Goal: Task Accomplishment & Management: Use online tool/utility

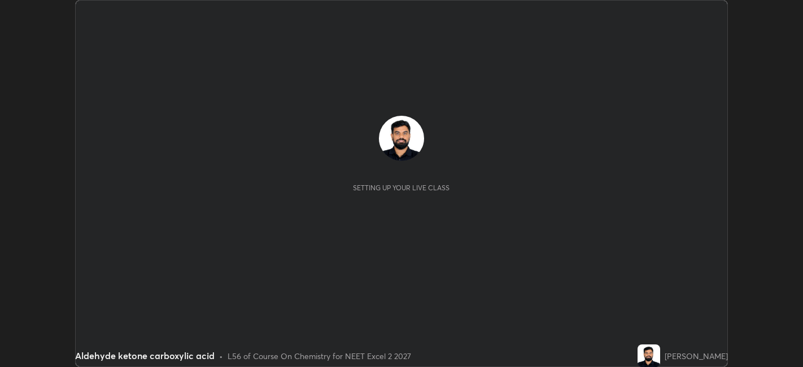
scroll to position [367, 802]
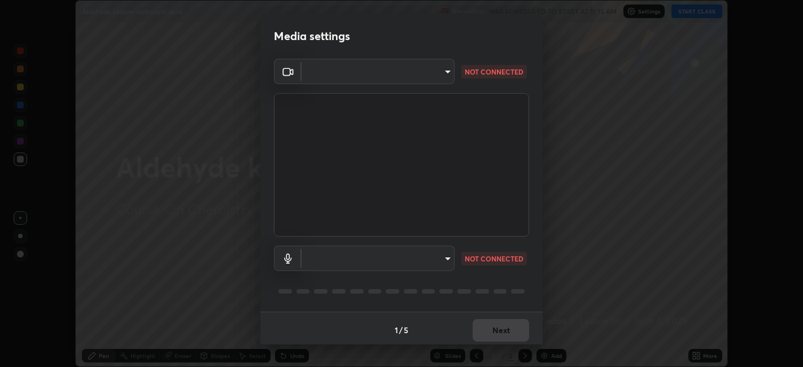
type input "e8d69c7dc0c2a56c5aabaa85415bde81fe71d5f71f3198f3fc497bb9ff74f4e0"
type input "default"
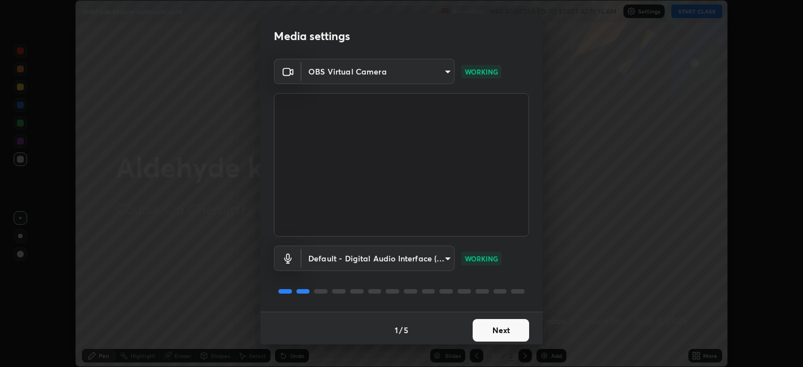
scroll to position [3, 0]
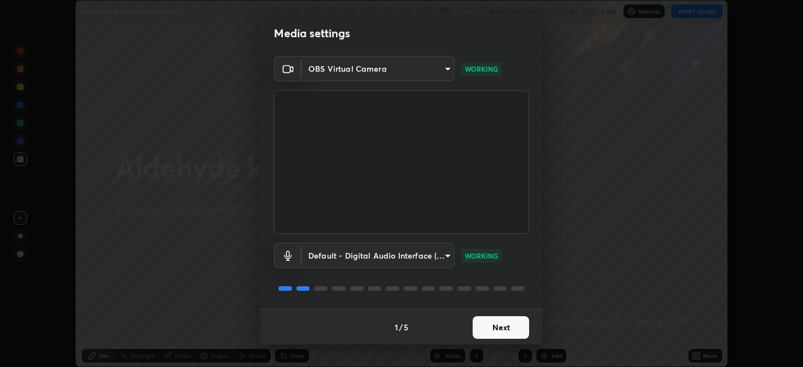
click at [477, 325] on button "Next" at bounding box center [501, 327] width 56 height 23
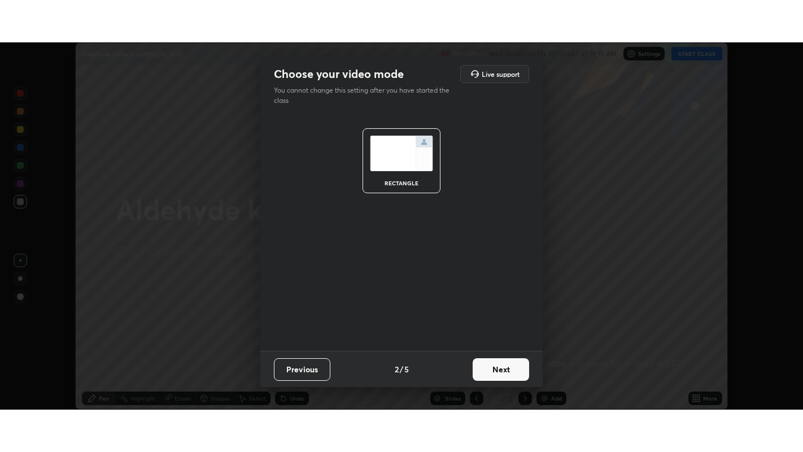
scroll to position [0, 0]
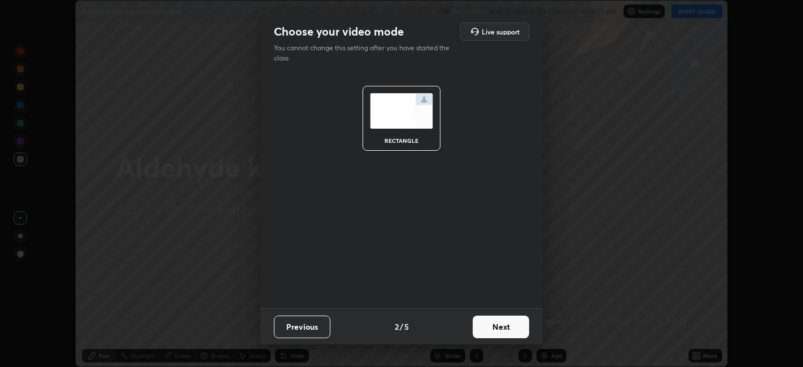
click at [481, 333] on button "Next" at bounding box center [501, 327] width 56 height 23
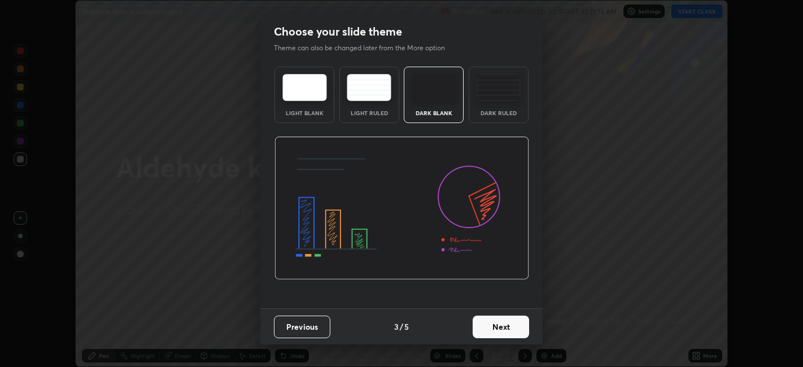
click at [483, 113] on div "Dark Ruled" at bounding box center [498, 113] width 45 height 6
click at [486, 325] on button "Next" at bounding box center [501, 327] width 56 height 23
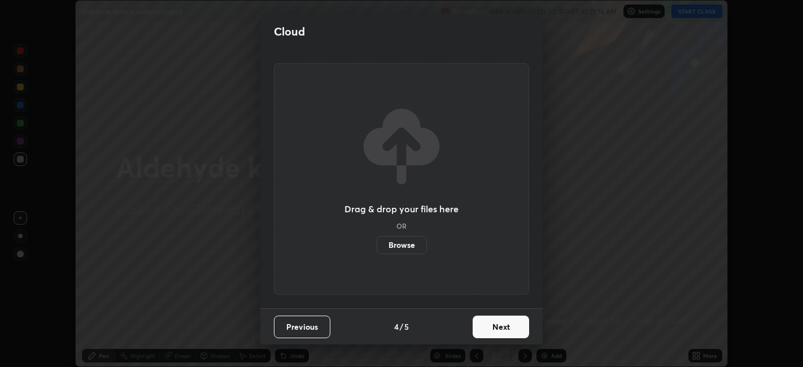
click at [483, 323] on button "Next" at bounding box center [501, 327] width 56 height 23
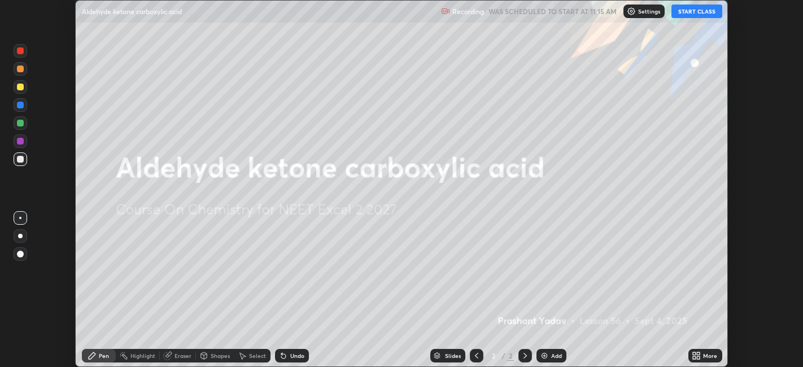
click at [683, 11] on button "START CLASS" at bounding box center [696, 12] width 51 height 14
click at [700, 352] on icon at bounding box center [698, 353] width 3 height 3
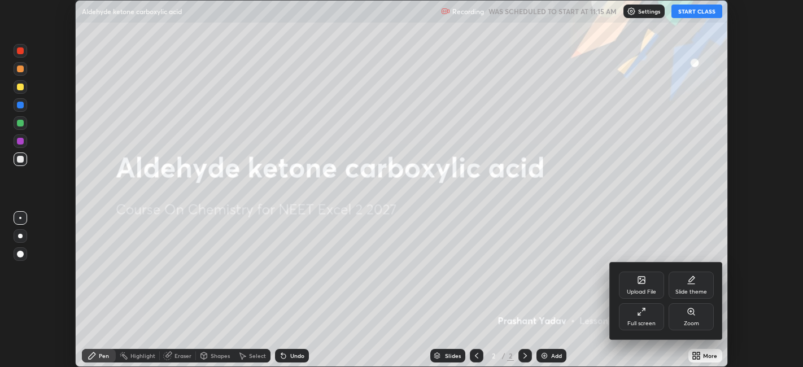
click at [697, 358] on div at bounding box center [401, 183] width 803 height 367
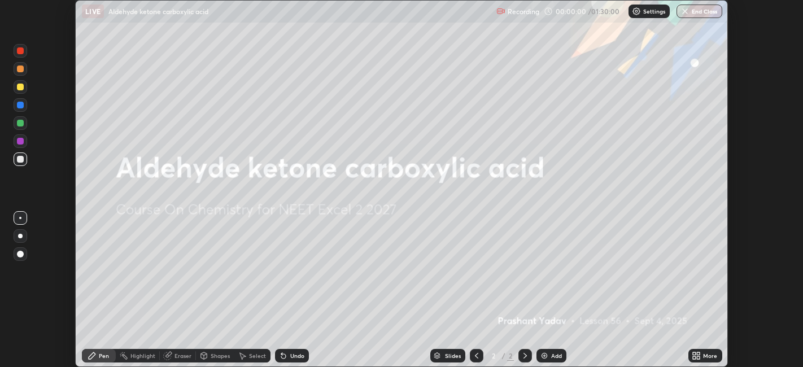
click at [694, 357] on icon at bounding box center [694, 357] width 3 height 3
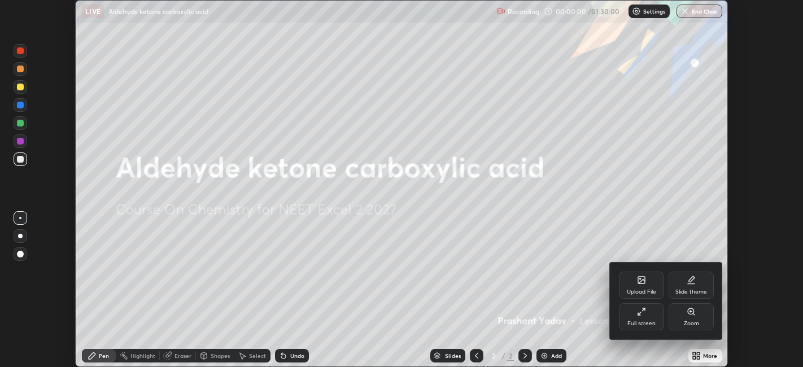
click at [636, 325] on div "Full screen" at bounding box center [641, 324] width 28 height 6
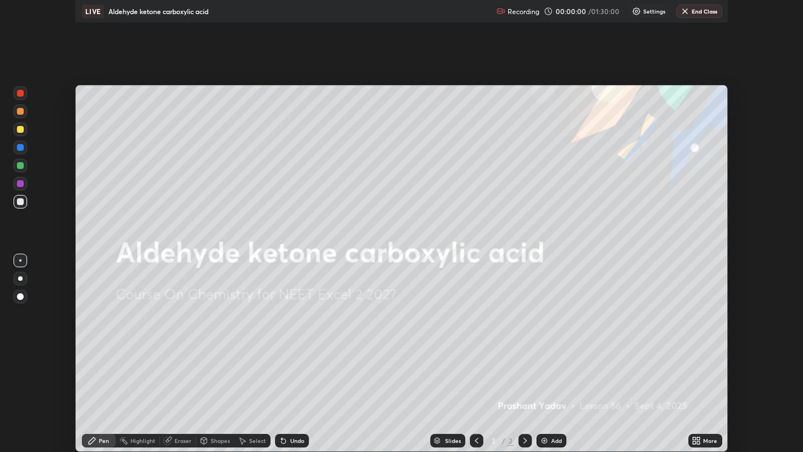
scroll to position [452, 803]
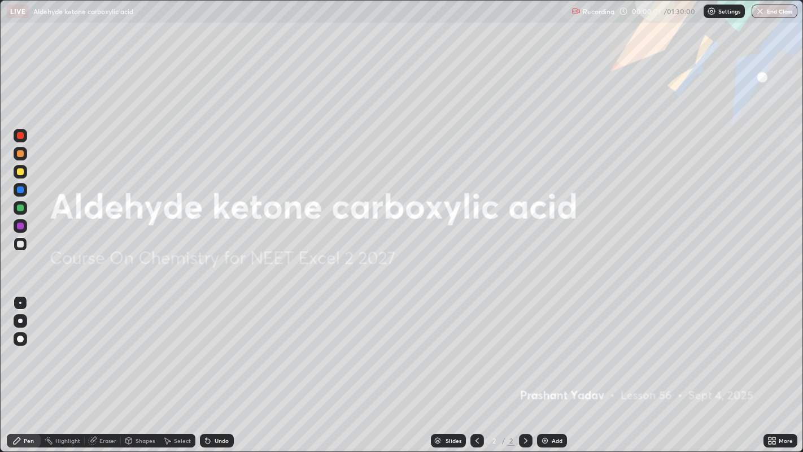
click at [553, 366] on div "Add" at bounding box center [557, 441] width 11 height 6
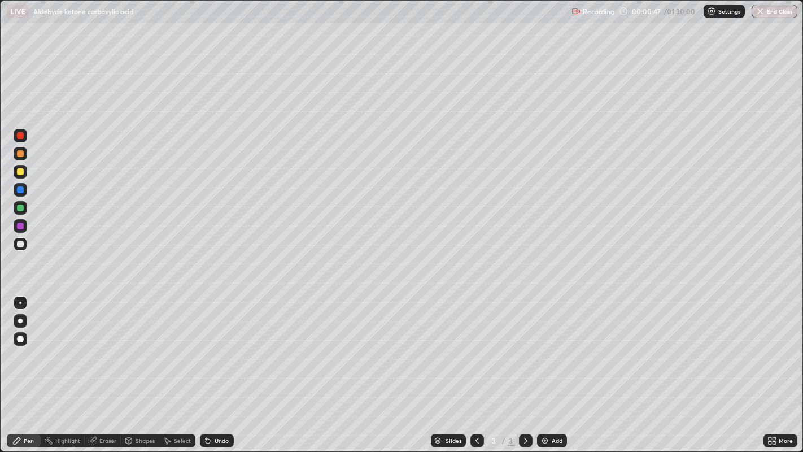
click at [94, 366] on div "Eraser" at bounding box center [103, 441] width 36 height 14
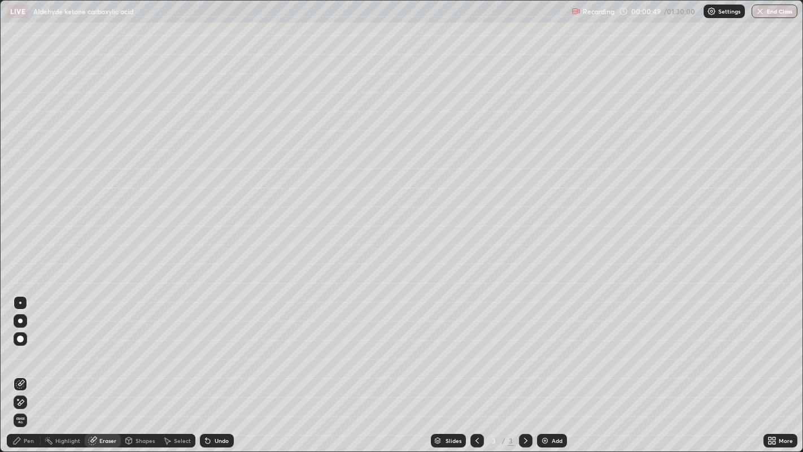
click at [21, 366] on div "Pen" at bounding box center [24, 441] width 34 height 14
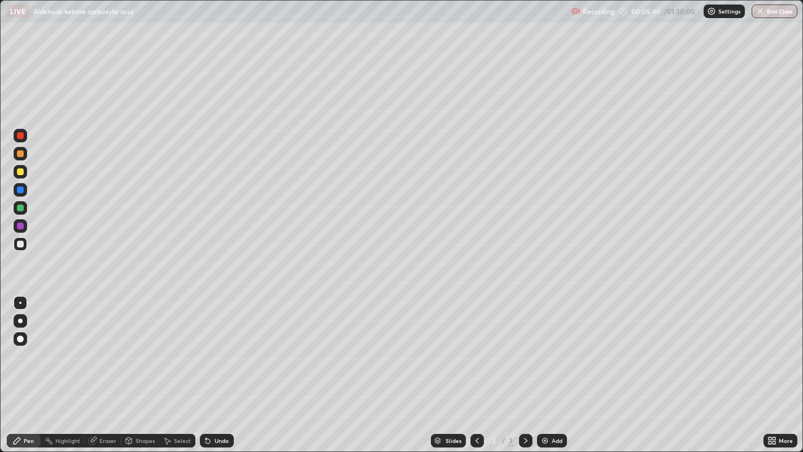
click at [543, 366] on img at bounding box center [544, 440] width 9 height 9
click at [475, 366] on icon at bounding box center [477, 440] width 9 height 9
click at [524, 366] on icon at bounding box center [525, 440] width 9 height 9
click at [550, 366] on div "Add" at bounding box center [552, 441] width 30 height 14
click at [220, 366] on div "Undo" at bounding box center [222, 441] width 14 height 6
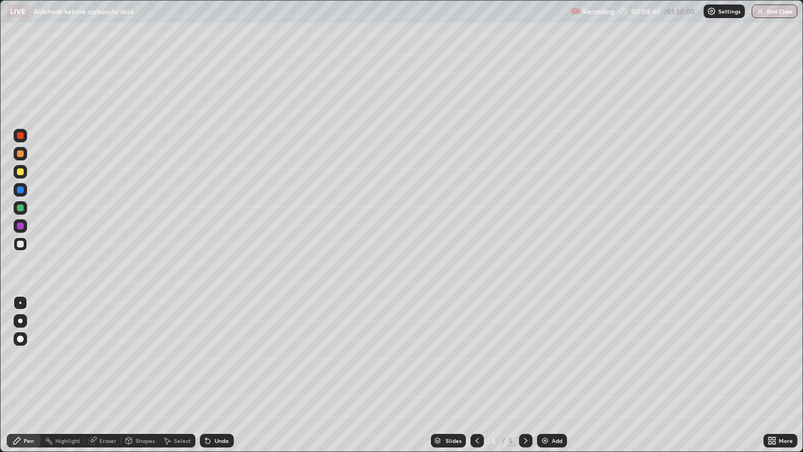
click at [218, 366] on div "Undo" at bounding box center [222, 441] width 14 height 6
click at [216, 366] on div "Undo" at bounding box center [217, 441] width 34 height 14
click at [219, 366] on div "Undo" at bounding box center [217, 441] width 34 height 14
click at [217, 366] on div "Undo" at bounding box center [217, 441] width 34 height 14
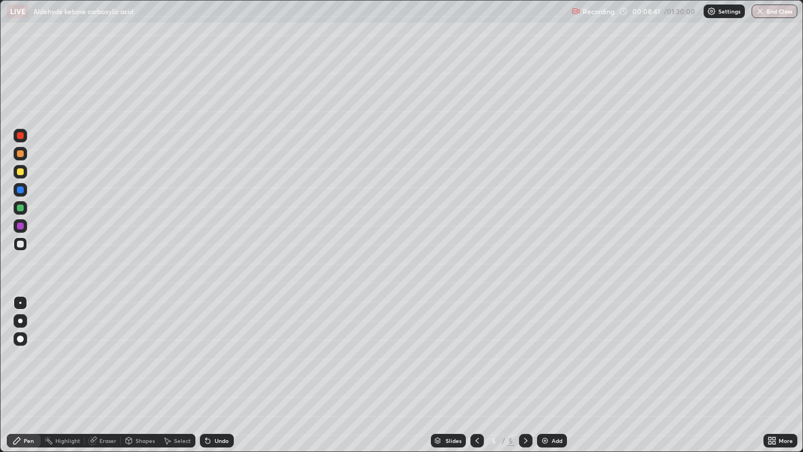
click at [219, 366] on div "Undo" at bounding box center [217, 441] width 34 height 14
click at [221, 366] on div "Undo" at bounding box center [217, 441] width 34 height 14
click at [114, 366] on div "Eraser" at bounding box center [107, 441] width 17 height 6
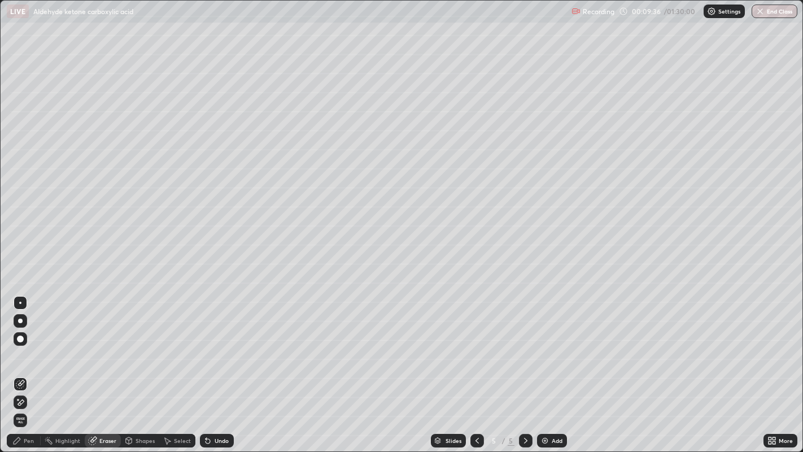
click at [26, 366] on div "Pen" at bounding box center [29, 441] width 10 height 6
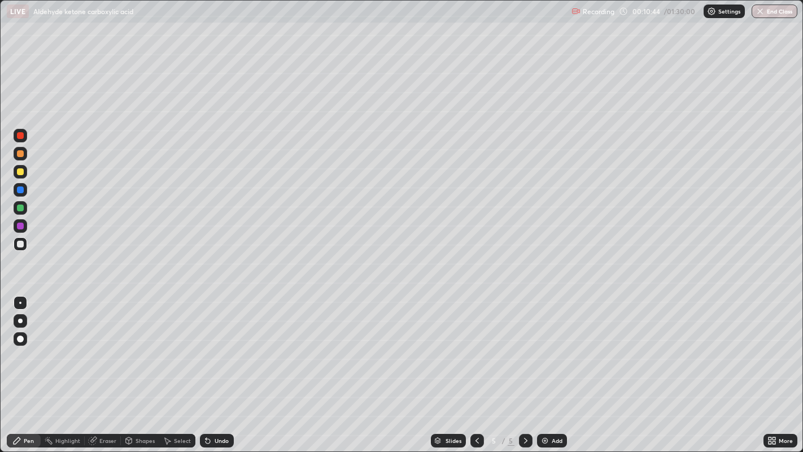
click at [110, 366] on div "Eraser" at bounding box center [103, 441] width 36 height 14
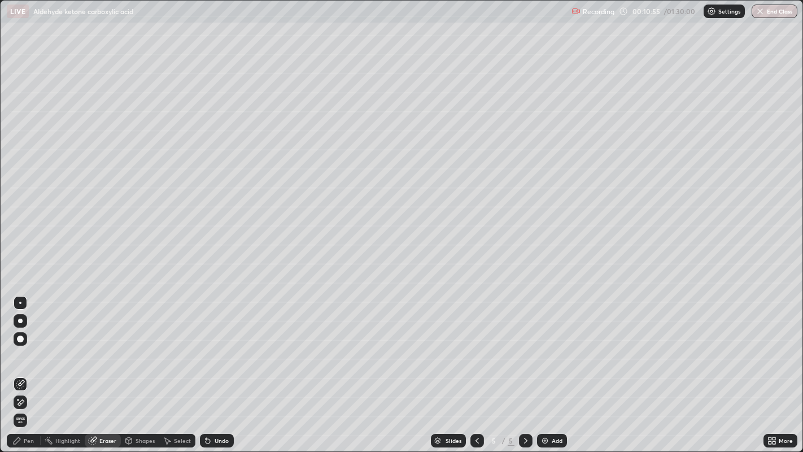
click at [30, 366] on div "Pen" at bounding box center [24, 441] width 34 height 14
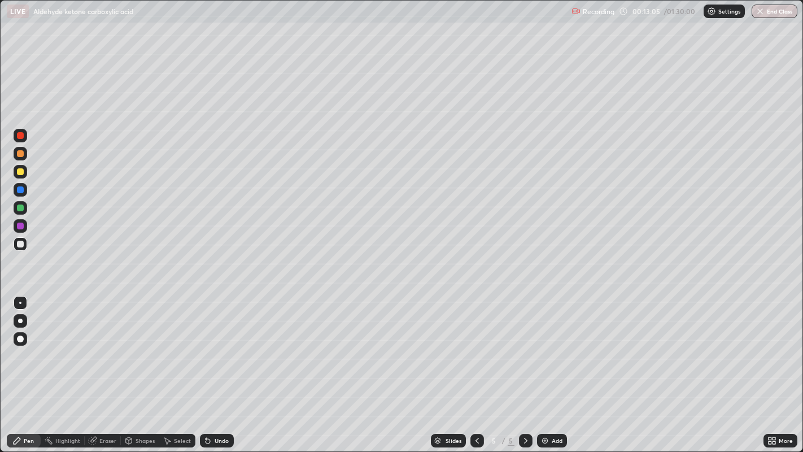
click at [93, 366] on icon at bounding box center [92, 440] width 9 height 9
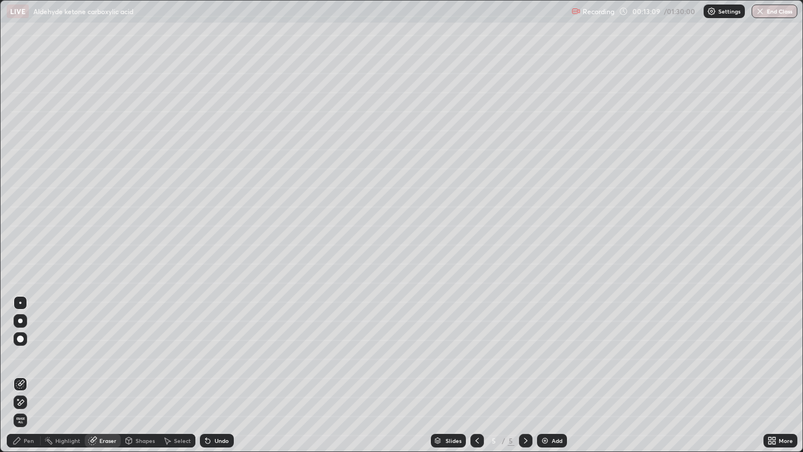
click at [28, 366] on div "Pen" at bounding box center [29, 441] width 10 height 6
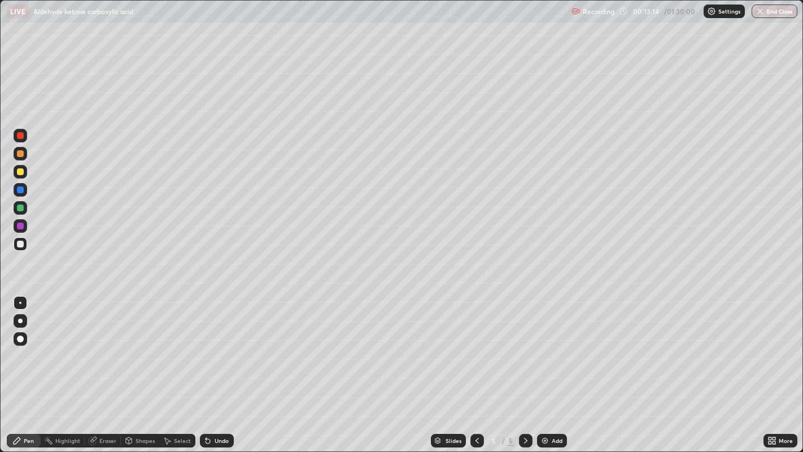
click at [104, 366] on div "Eraser" at bounding box center [107, 441] width 17 height 6
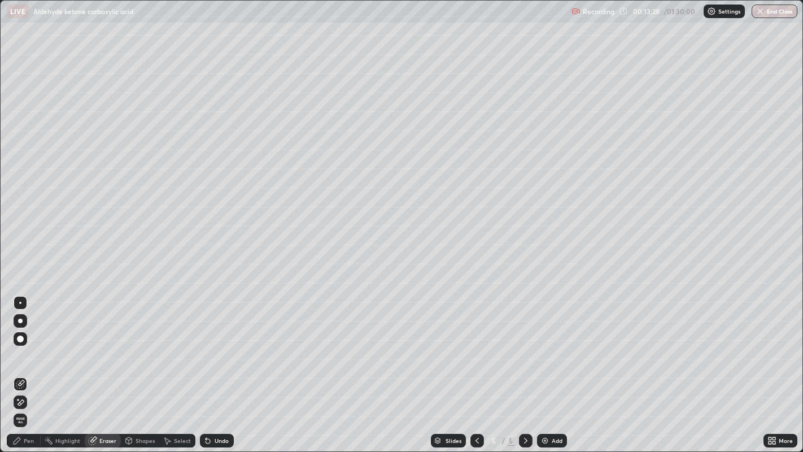
click at [25, 366] on div "Pen" at bounding box center [29, 441] width 10 height 6
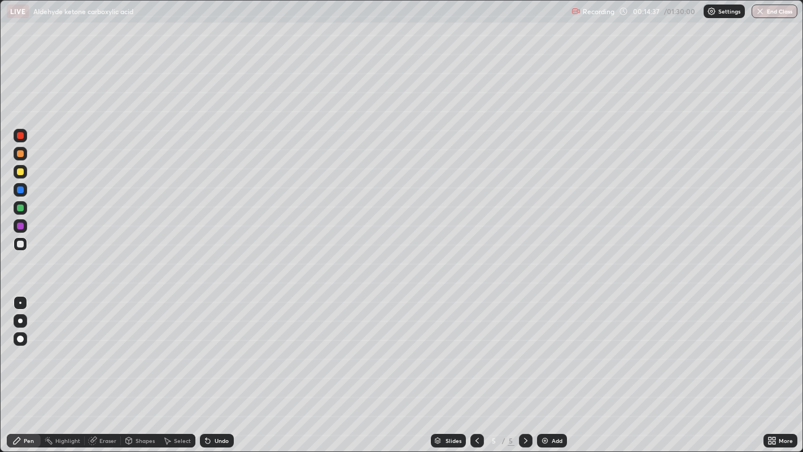
click at [543, 366] on img at bounding box center [544, 440] width 9 height 9
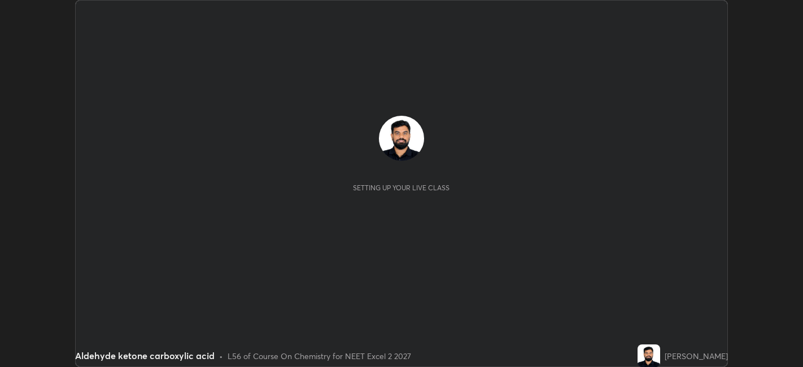
scroll to position [367, 802]
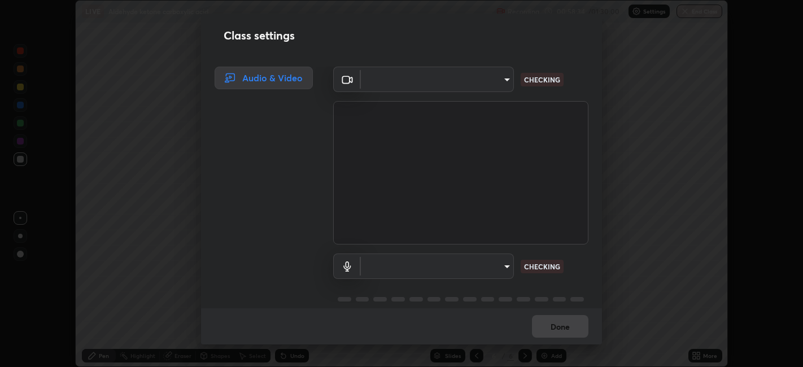
type input "e8d69c7dc0c2a56c5aabaa85415bde81fe71d5f71f3198f3fc497bb9ff74f4e0"
type input "default"
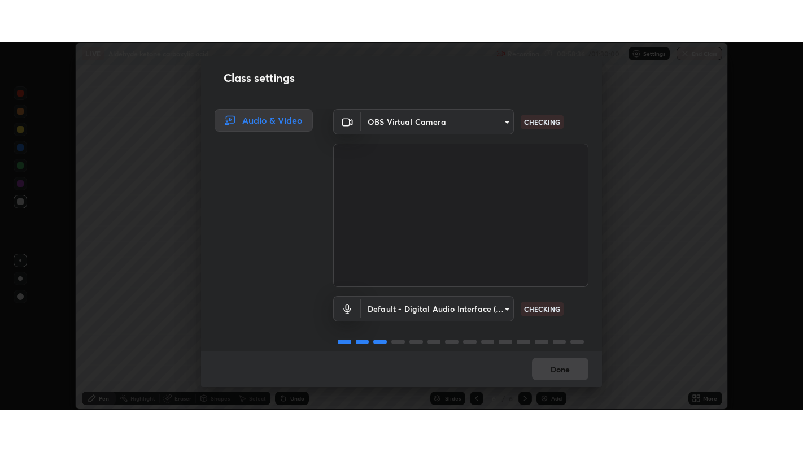
scroll to position [14, 0]
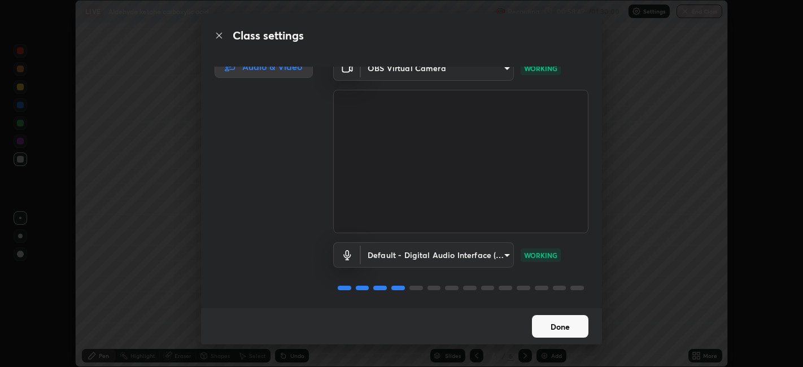
click at [562, 329] on button "Done" at bounding box center [560, 326] width 56 height 23
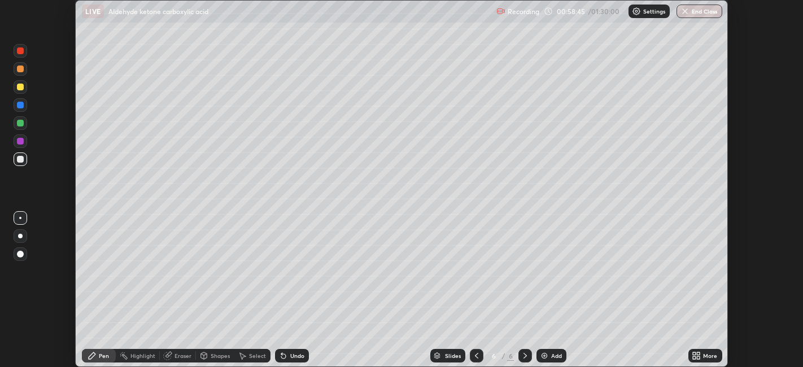
click at [698, 353] on icon at bounding box center [698, 353] width 3 height 3
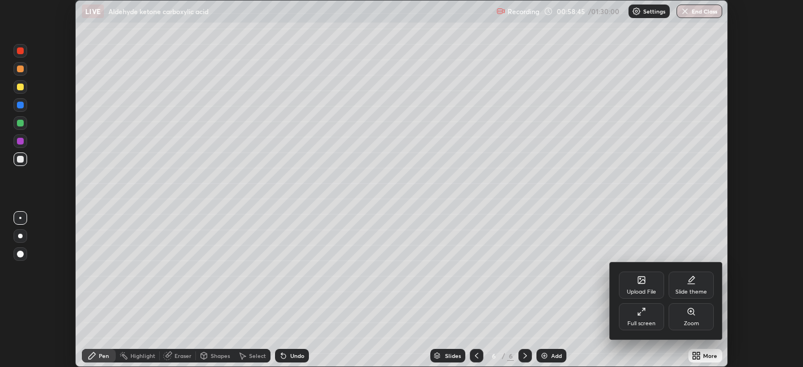
click at [640, 322] on div "Full screen" at bounding box center [641, 324] width 28 height 6
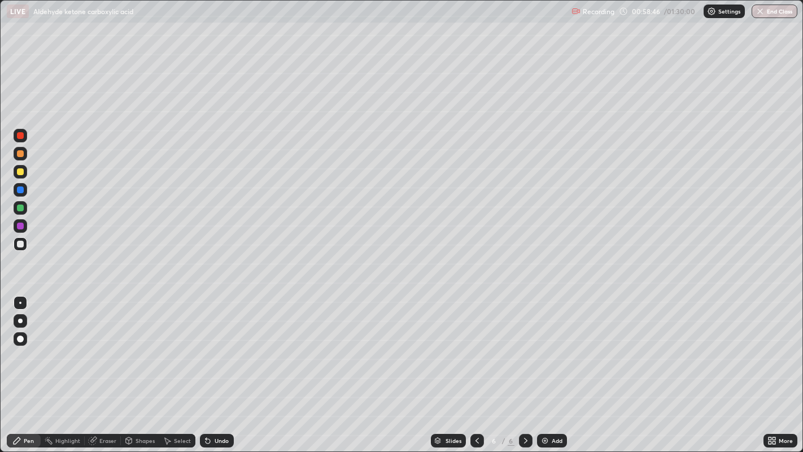
scroll to position [452, 803]
click at [220, 366] on div "Undo" at bounding box center [222, 441] width 14 height 6
click at [218, 366] on div "Undo" at bounding box center [217, 441] width 34 height 14
click at [215, 366] on div "Undo" at bounding box center [217, 441] width 34 height 14
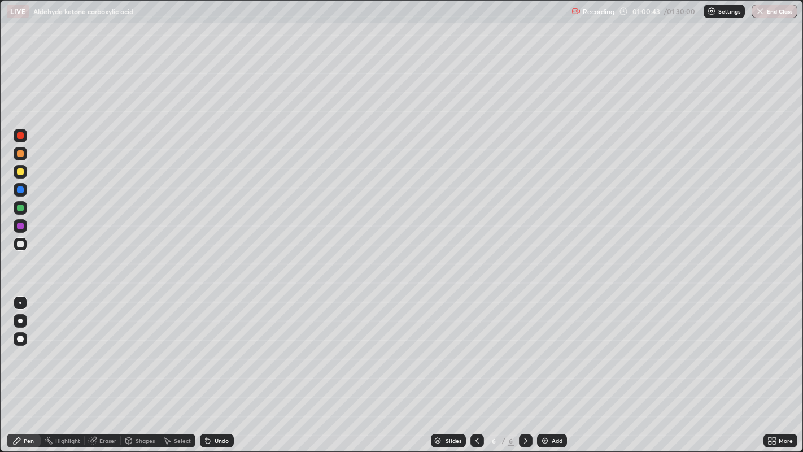
click at [217, 366] on div "Undo" at bounding box center [217, 441] width 34 height 14
click at [217, 366] on div "Undo" at bounding box center [222, 441] width 14 height 6
click at [221, 366] on div "Undo" at bounding box center [217, 441] width 34 height 14
click at [217, 366] on div "Undo" at bounding box center [217, 441] width 34 height 14
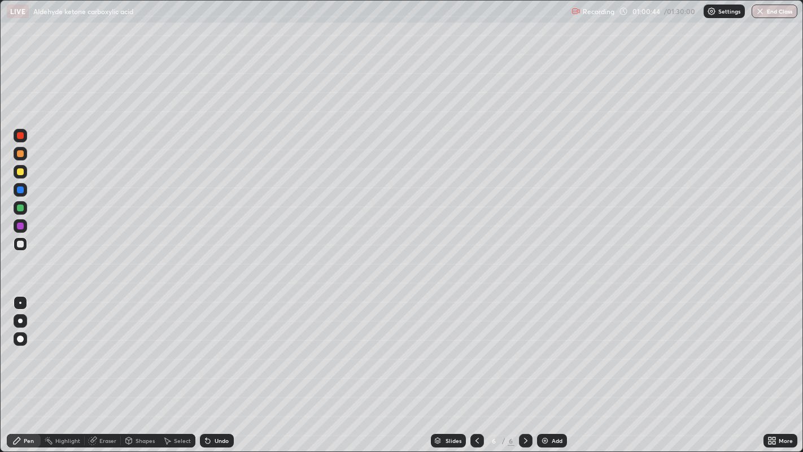
click at [219, 366] on div "Undo" at bounding box center [222, 441] width 14 height 6
click at [217, 366] on div "Undo" at bounding box center [217, 441] width 34 height 14
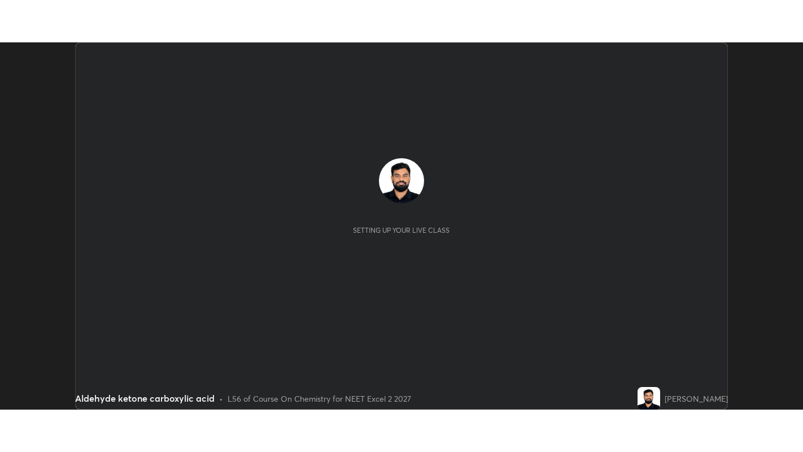
scroll to position [367, 803]
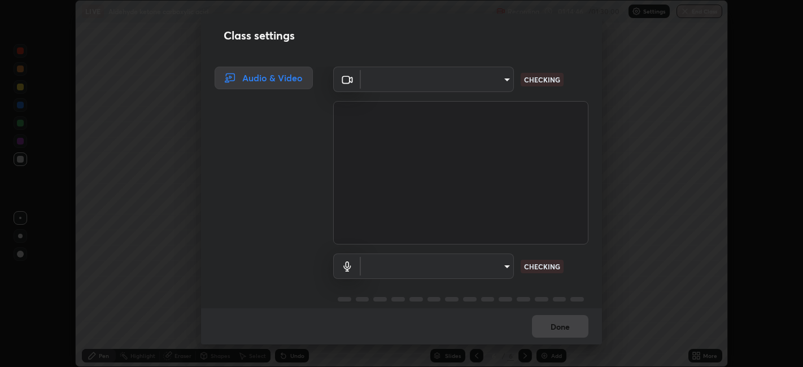
type input "e8d69c7dc0c2a56c5aabaa85415bde81fe71d5f71f3198f3fc497bb9ff74f4e0"
type input "default"
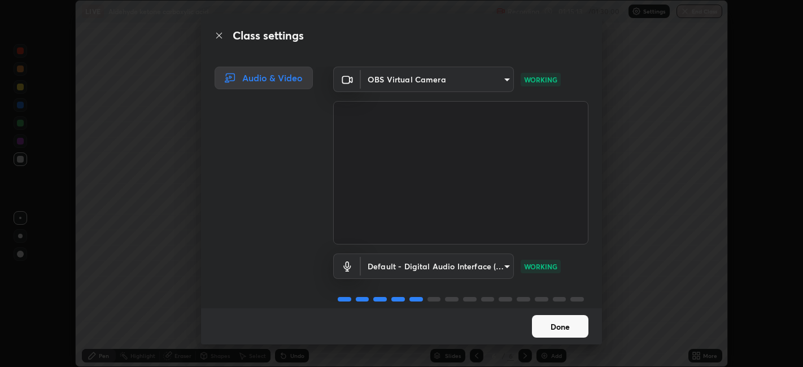
click at [552, 332] on button "Done" at bounding box center [560, 326] width 56 height 23
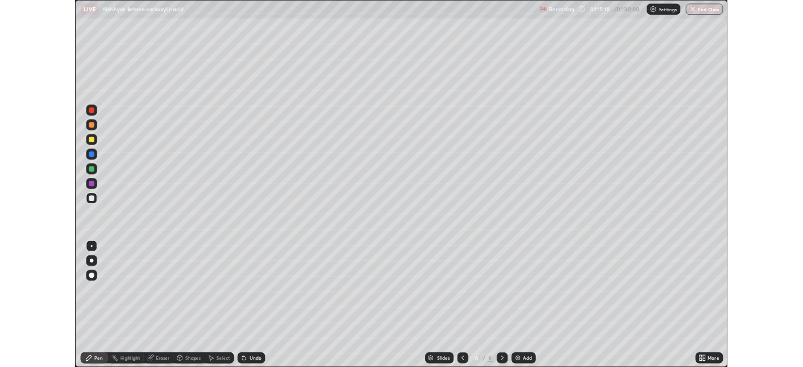
scroll to position [452, 803]
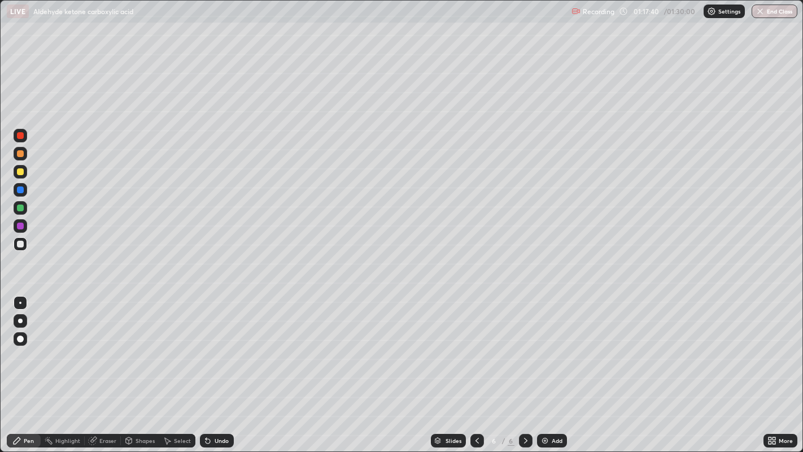
click at [545, 366] on div "Add" at bounding box center [552, 441] width 30 height 14
click at [552, 366] on div "Add" at bounding box center [557, 441] width 11 height 6
click at [221, 366] on div "Undo" at bounding box center [222, 441] width 14 height 6
click at [219, 366] on div "Undo" at bounding box center [222, 441] width 14 height 6
click at [221, 366] on div "Undo" at bounding box center [222, 441] width 14 height 6
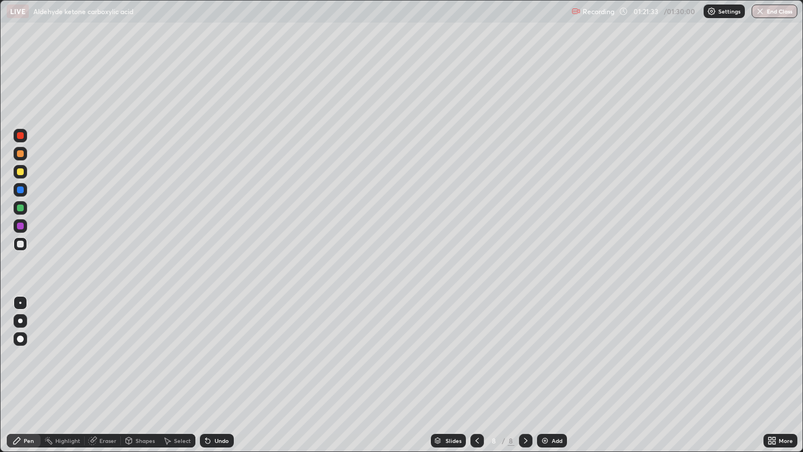
click at [219, 366] on div "Undo" at bounding box center [217, 441] width 34 height 14
click at [220, 366] on div "Undo" at bounding box center [217, 441] width 34 height 14
click at [219, 366] on div "Undo" at bounding box center [217, 441] width 34 height 14
click at [19, 154] on div at bounding box center [20, 153] width 7 height 7
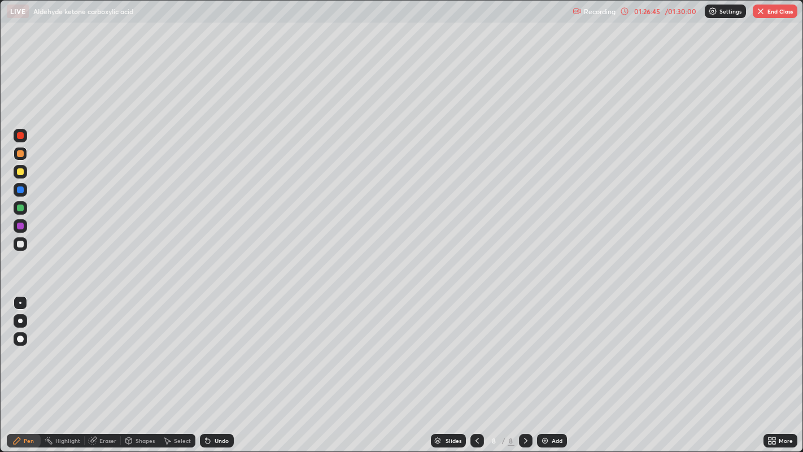
click at [548, 366] on img at bounding box center [544, 440] width 9 height 9
click at [217, 366] on div "Undo" at bounding box center [217, 441] width 34 height 14
click at [218, 366] on div "Undo" at bounding box center [222, 441] width 14 height 6
click at [220, 366] on div "Undo" at bounding box center [222, 441] width 14 height 6
click at [226, 366] on div "Undo" at bounding box center [217, 441] width 34 height 14
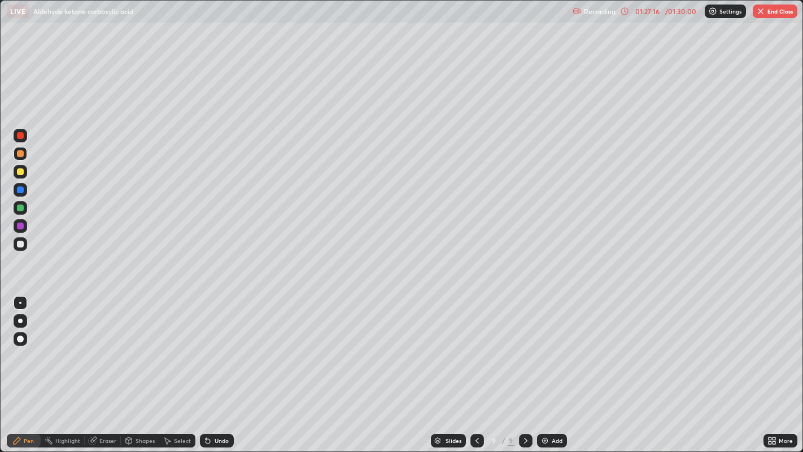
click at [229, 366] on div "Undo" at bounding box center [214, 440] width 38 height 23
click at [228, 366] on div "Undo" at bounding box center [217, 441] width 34 height 14
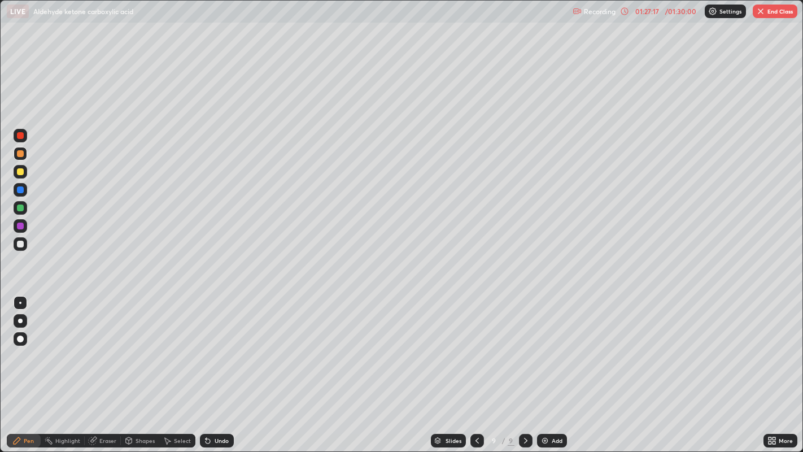
click at [228, 366] on div "Undo" at bounding box center [217, 441] width 34 height 14
click at [229, 366] on div "Undo" at bounding box center [217, 441] width 34 height 14
click at [228, 366] on div "Undo" at bounding box center [217, 441] width 34 height 14
click at [229, 366] on div "Undo" at bounding box center [217, 441] width 34 height 14
click at [229, 366] on div "Undo" at bounding box center [214, 440] width 38 height 23
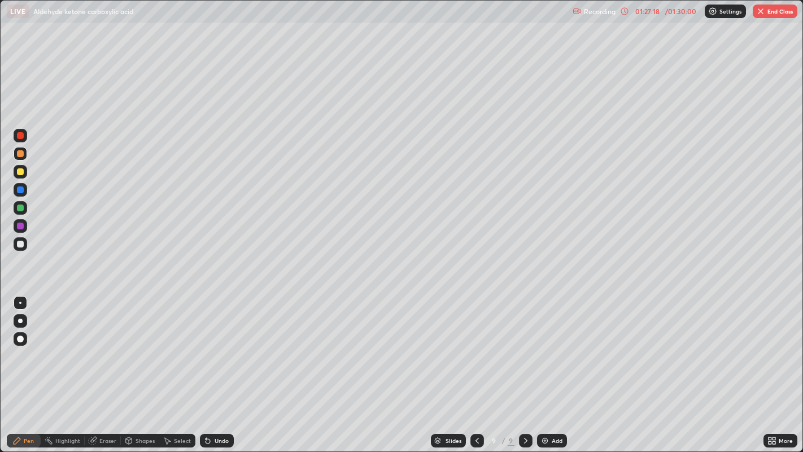
click at [228, 366] on div "Undo" at bounding box center [217, 441] width 34 height 14
click at [227, 366] on div "Undo" at bounding box center [217, 441] width 34 height 14
click at [228, 366] on div "Undo" at bounding box center [217, 441] width 34 height 14
click at [227, 366] on div "Undo" at bounding box center [217, 441] width 34 height 14
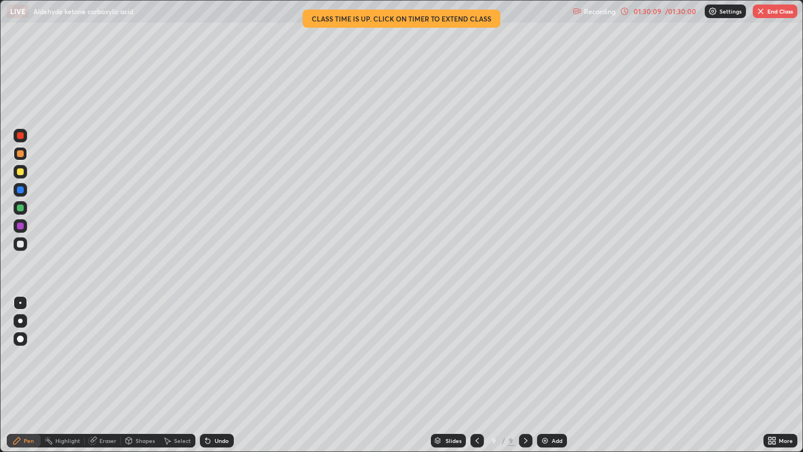
click at [98, 366] on div "Eraser" at bounding box center [103, 441] width 36 height 14
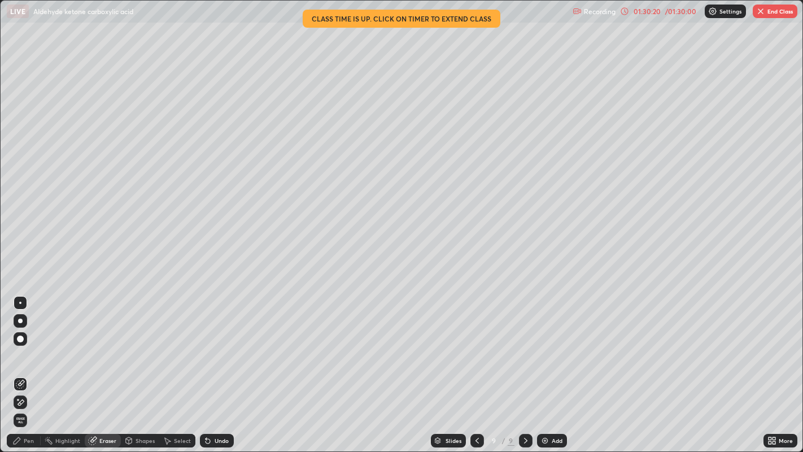
click at [38, 366] on div "Pen" at bounding box center [24, 441] width 34 height 14
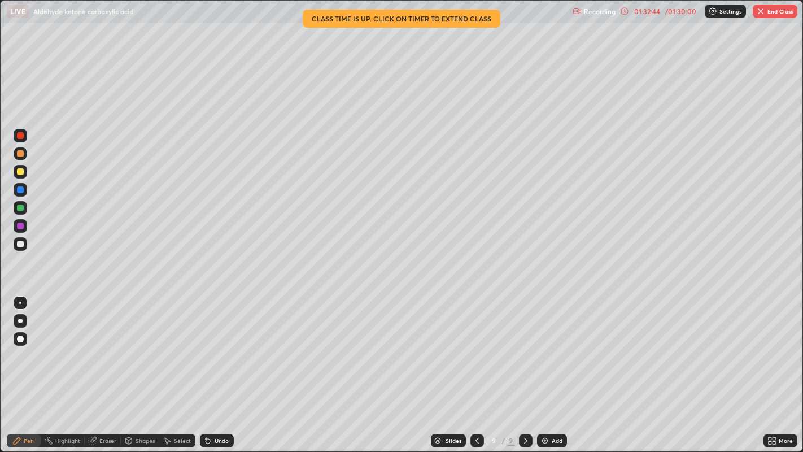
click at [765, 17] on button "End Class" at bounding box center [775, 12] width 45 height 14
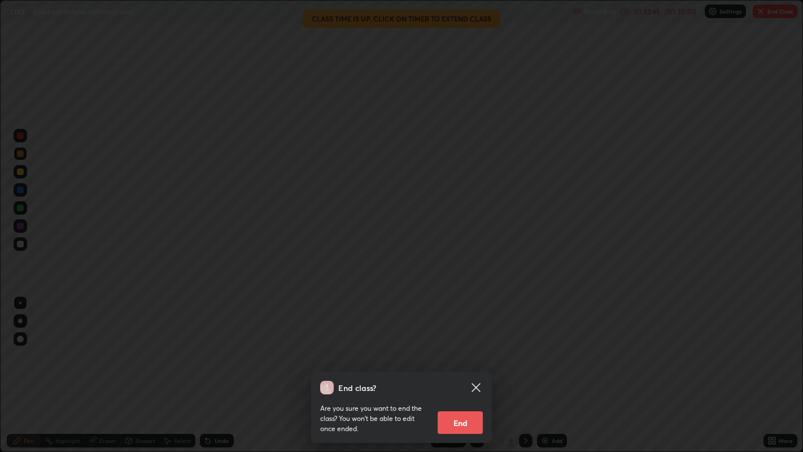
click at [450, 366] on button "End" at bounding box center [460, 422] width 45 height 23
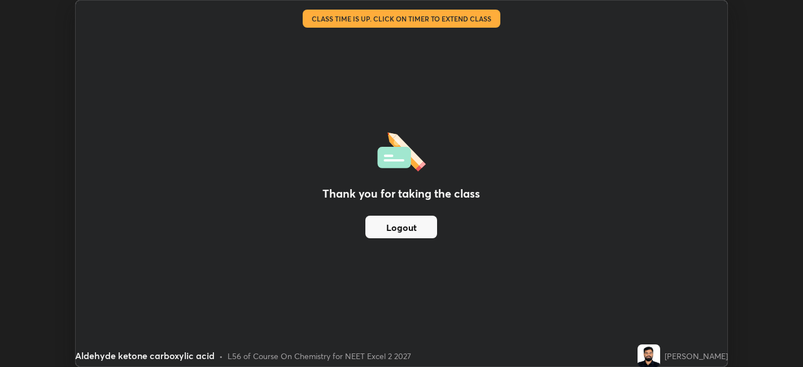
scroll to position [56094, 55657]
